Goal: Information Seeking & Learning: Learn about a topic

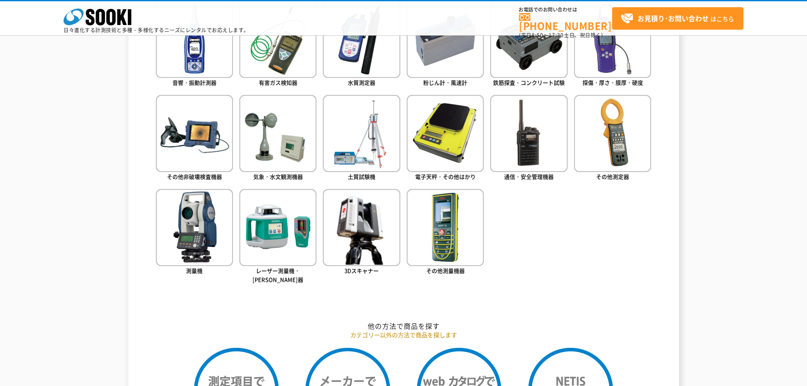
scroll to position [424, 0]
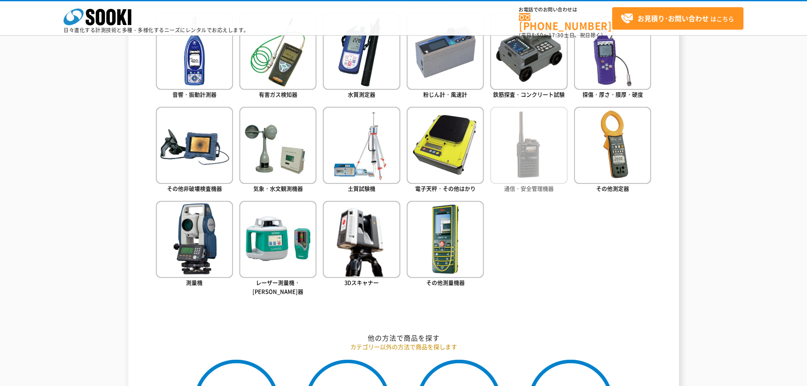
click at [531, 172] on img at bounding box center [528, 145] width 77 height 77
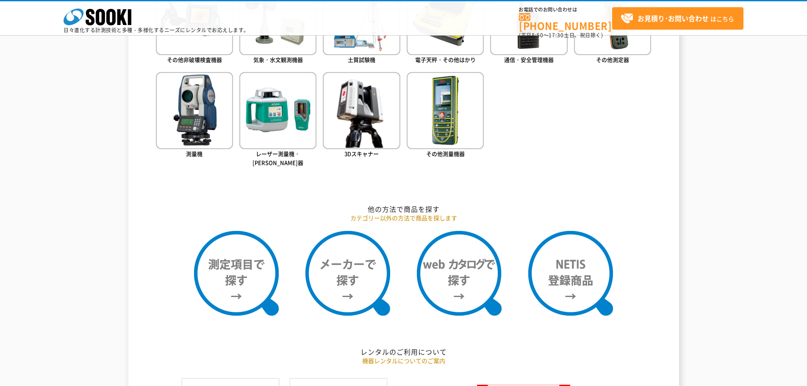
scroll to position [636, 0]
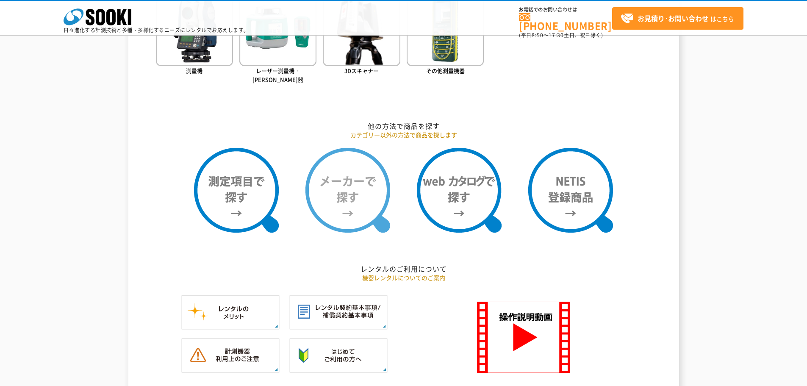
click at [364, 202] on img at bounding box center [348, 190] width 85 height 85
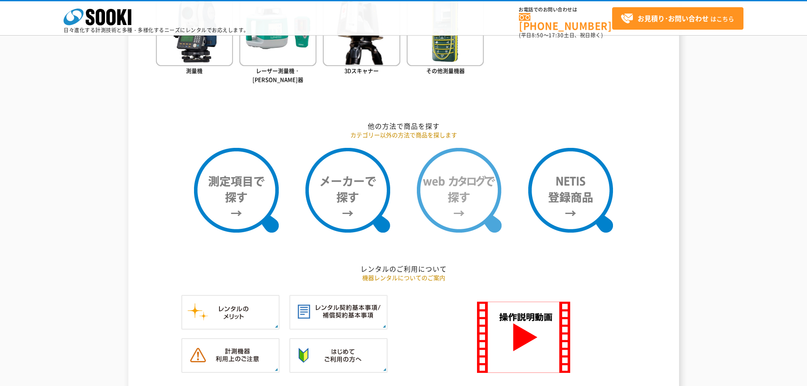
click at [462, 165] on img at bounding box center [459, 190] width 85 height 85
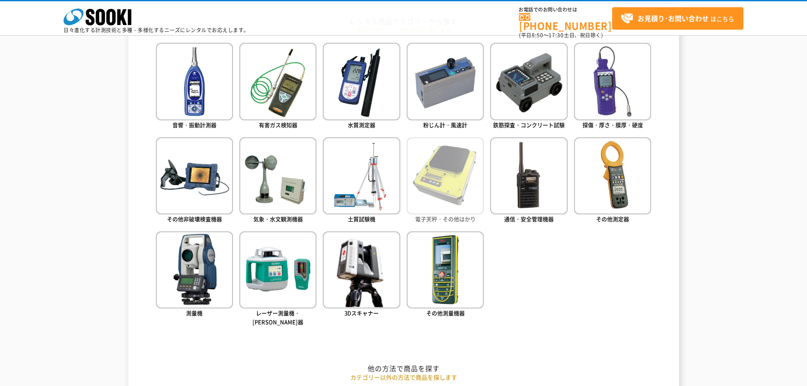
scroll to position [381, 0]
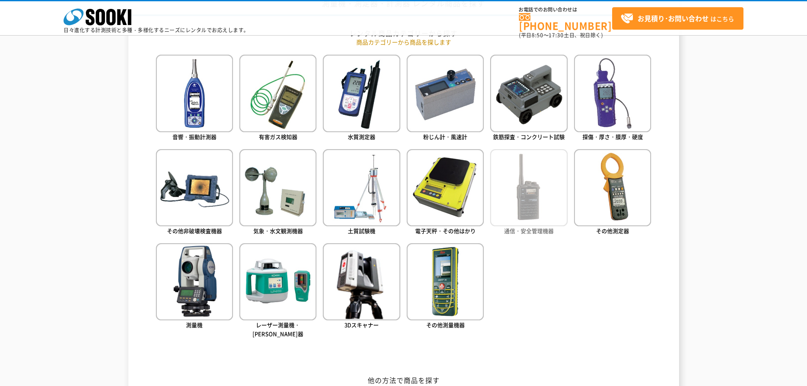
click at [536, 203] on img at bounding box center [528, 187] width 77 height 77
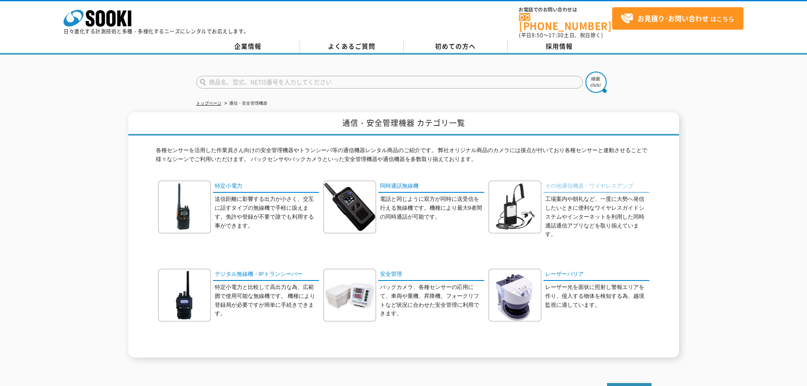
click at [597, 181] on link "その他通信機器・ワイヤレスアンプ" at bounding box center [597, 187] width 106 height 12
click at [398, 181] on link "同時通話無線機" at bounding box center [431, 187] width 106 height 12
click at [573, 182] on link "その他通信機器・ワイヤレスアンプ" at bounding box center [597, 187] width 106 height 12
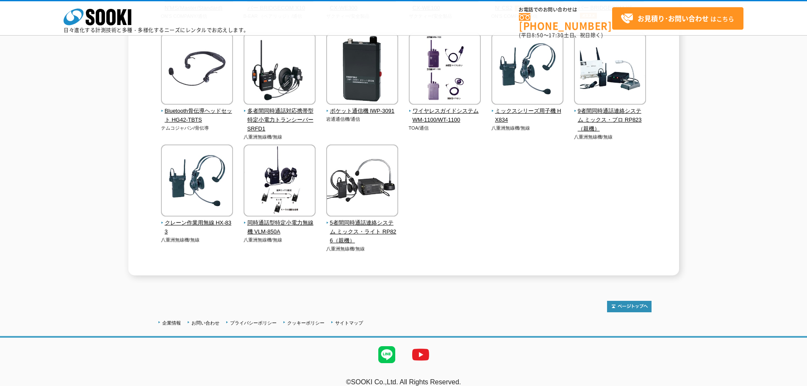
scroll to position [222, 0]
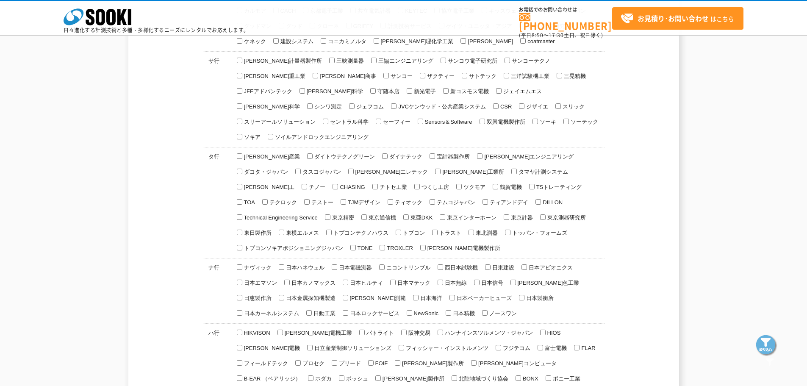
scroll to position [551, 0]
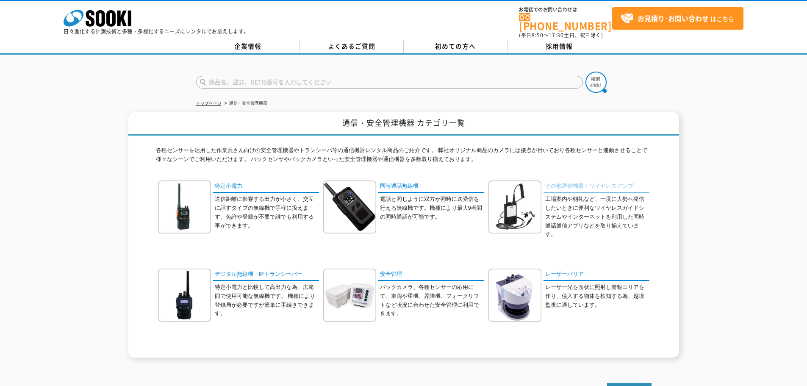
click at [608, 181] on link "その他通信機器・ワイヤレスアンプ" at bounding box center [597, 187] width 106 height 12
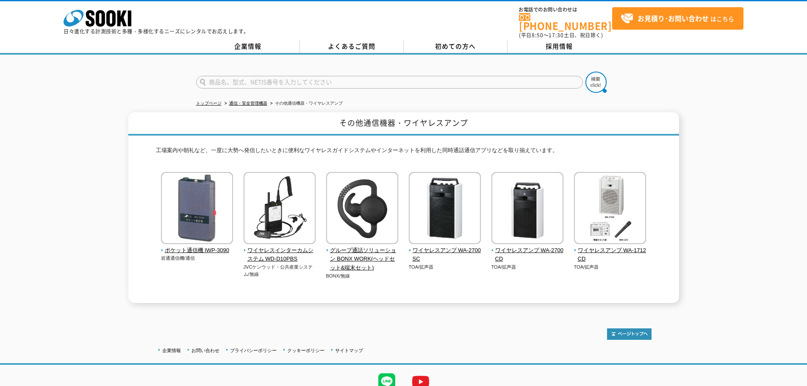
click at [304, 77] on input "text" at bounding box center [389, 82] width 387 height 13
type input "え"
type input "easy"
click at [586, 72] on button at bounding box center [596, 82] width 21 height 21
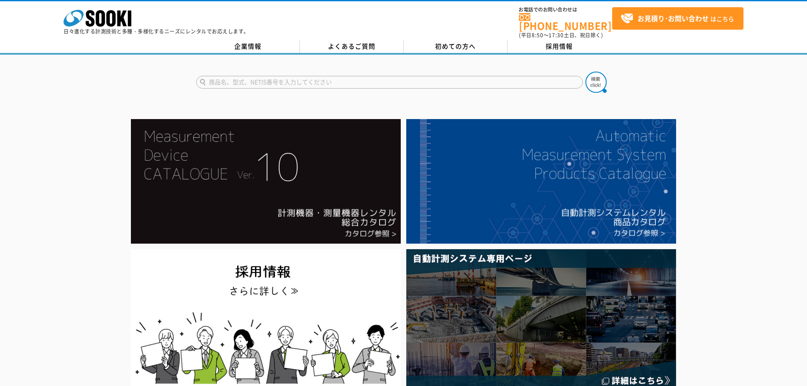
click at [442, 79] on input "text" at bounding box center [389, 82] width 387 height 13
type input "EASY Voice"
click at [586, 72] on button at bounding box center [596, 82] width 21 height 21
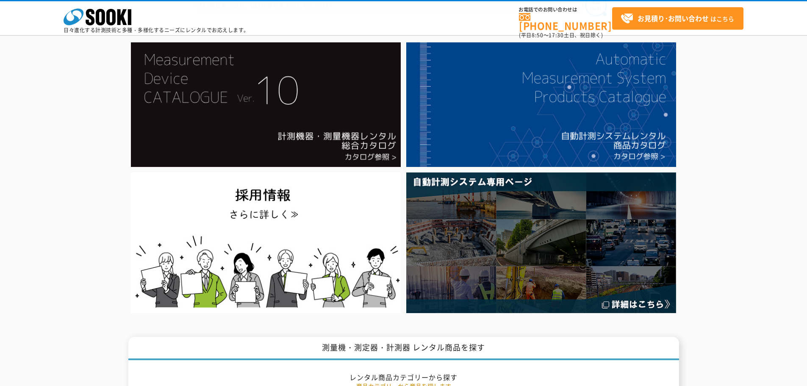
scroll to position [35, 0]
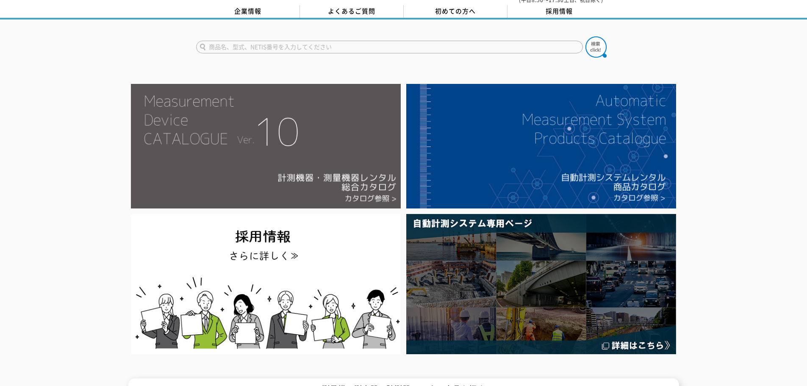
click at [306, 169] on img at bounding box center [266, 146] width 270 height 125
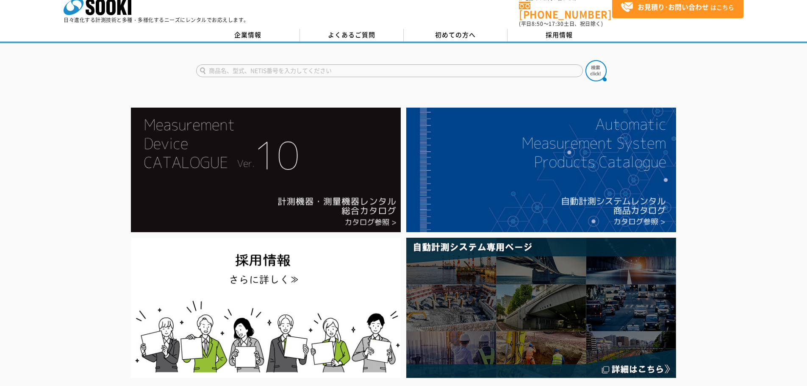
scroll to position [0, 0]
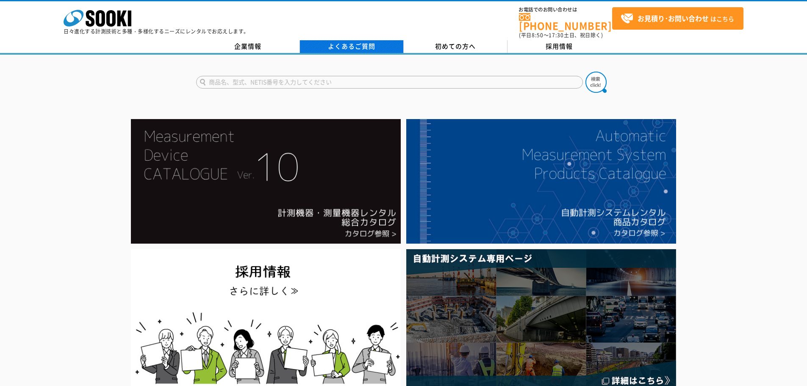
click at [347, 40] on link "よくあるご質問" at bounding box center [352, 46] width 104 height 13
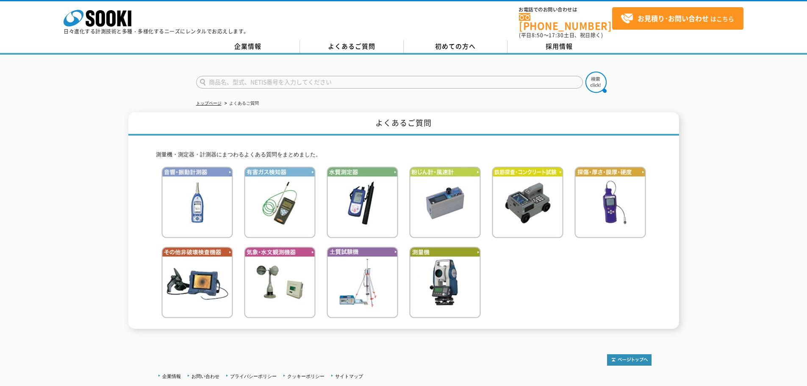
drag, startPoint x: 355, startPoint y: 75, endPoint x: 358, endPoint y: 71, distance: 4.8
click at [355, 76] on input "text" at bounding box center [389, 82] width 387 height 13
type input "m"
type input "無線機"
click at [586, 72] on button at bounding box center [596, 82] width 21 height 21
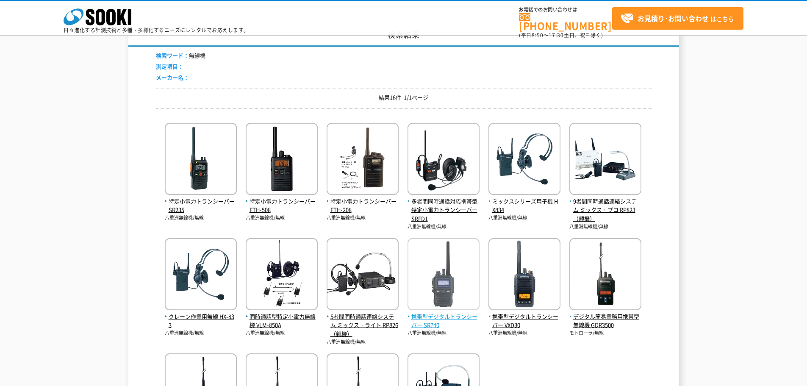
scroll to position [85, 0]
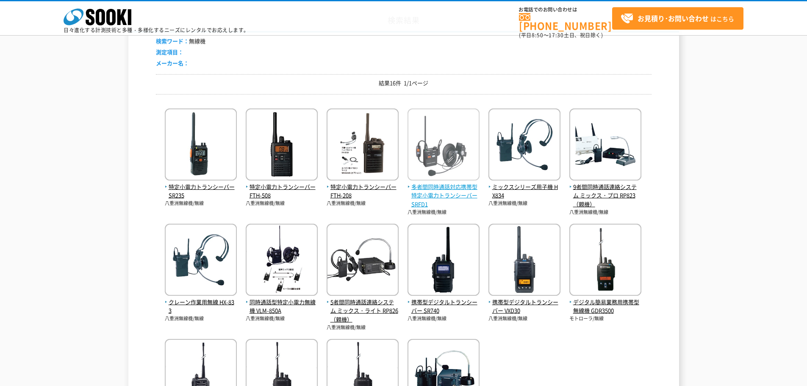
click at [446, 197] on span "多者間同時通話対応携帯型 特定小電力トランシーバー SRFD1" at bounding box center [444, 196] width 72 height 26
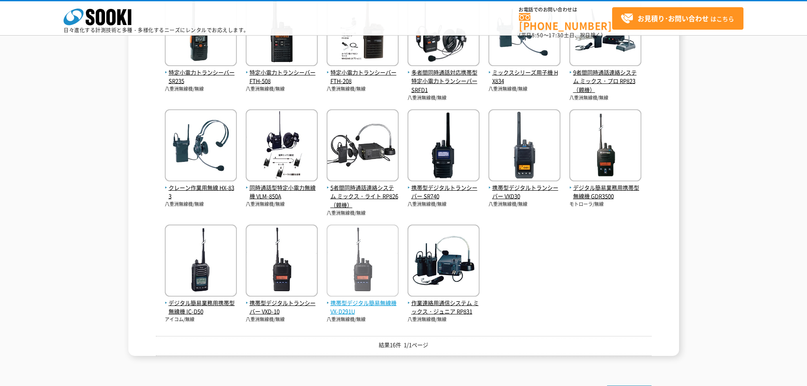
scroll to position [212, 0]
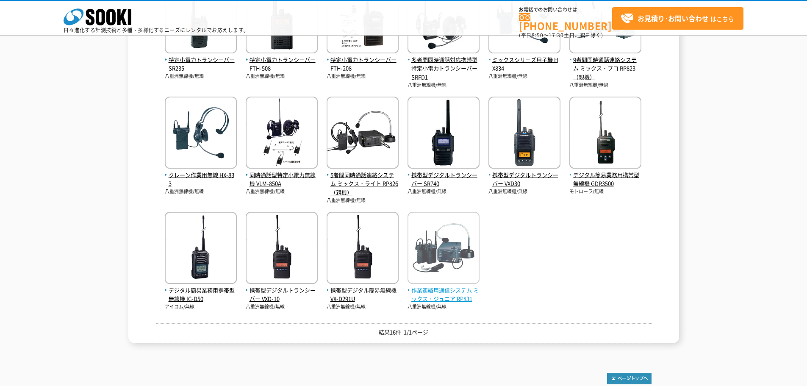
click at [436, 292] on span "作業連絡用通信システム ミックス・ジュニア RP831" at bounding box center [444, 295] width 72 height 18
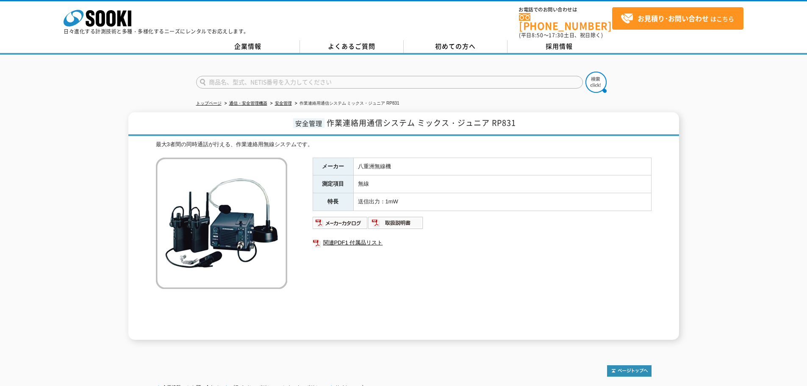
drag, startPoint x: 366, startPoint y: 74, endPoint x: 367, endPoint y: 70, distance: 4.4
click at [367, 76] on input "text" at bounding box center [389, 82] width 387 height 13
type input "骨伝導"
click at [586, 72] on button at bounding box center [596, 82] width 21 height 21
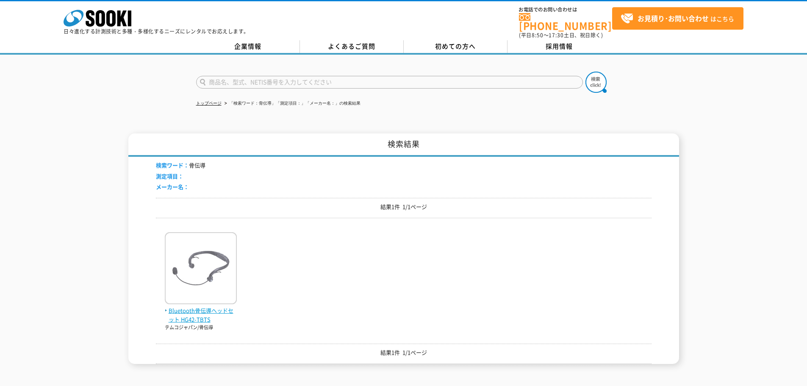
click at [215, 275] on img at bounding box center [201, 269] width 72 height 74
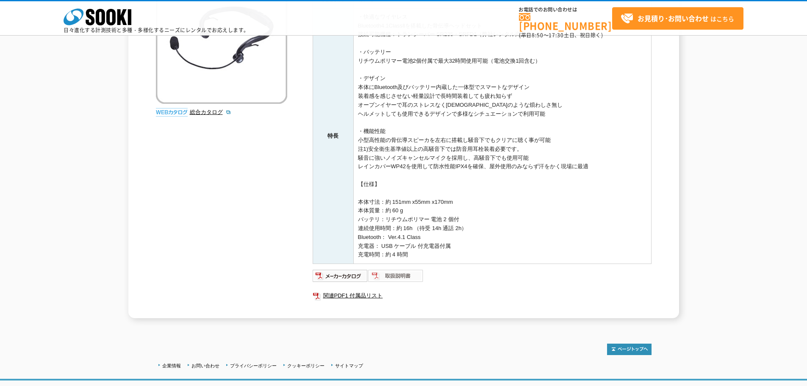
scroll to position [170, 0]
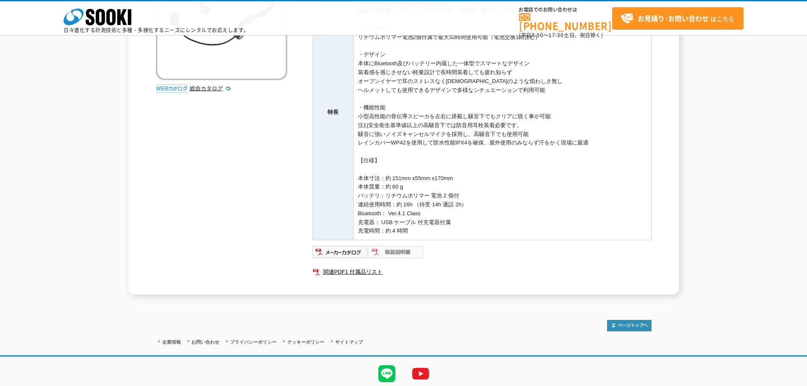
click at [402, 255] on img at bounding box center [396, 252] width 56 height 14
